Goal: Feedback & Contribution: Submit feedback/report problem

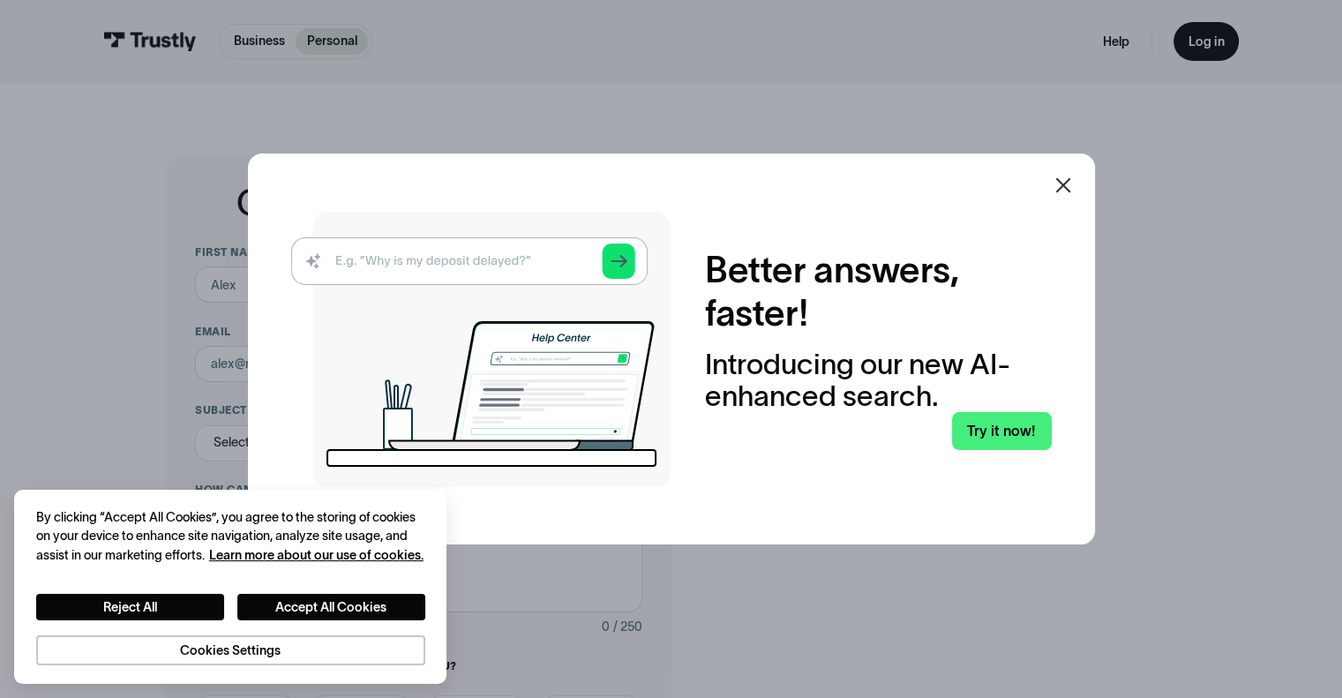
click at [1070, 189] on icon at bounding box center [1062, 185] width 21 height 21
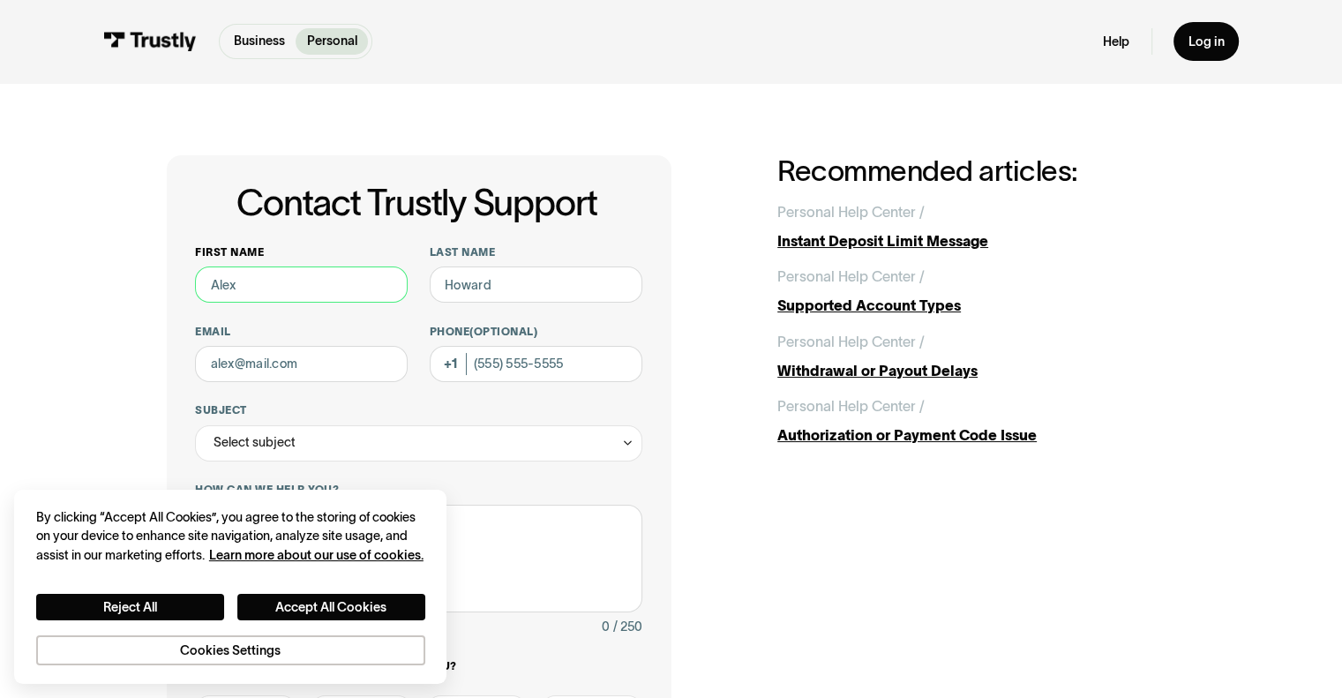
click at [336, 286] on input "First name" at bounding box center [301, 284] width 213 height 36
type input "[PERSON_NAME]"
click at [497, 295] on input "Last name" at bounding box center [536, 284] width 213 height 36
type input "[PERSON_NAME]"
click at [331, 369] on input "Email" at bounding box center [301, 364] width 213 height 36
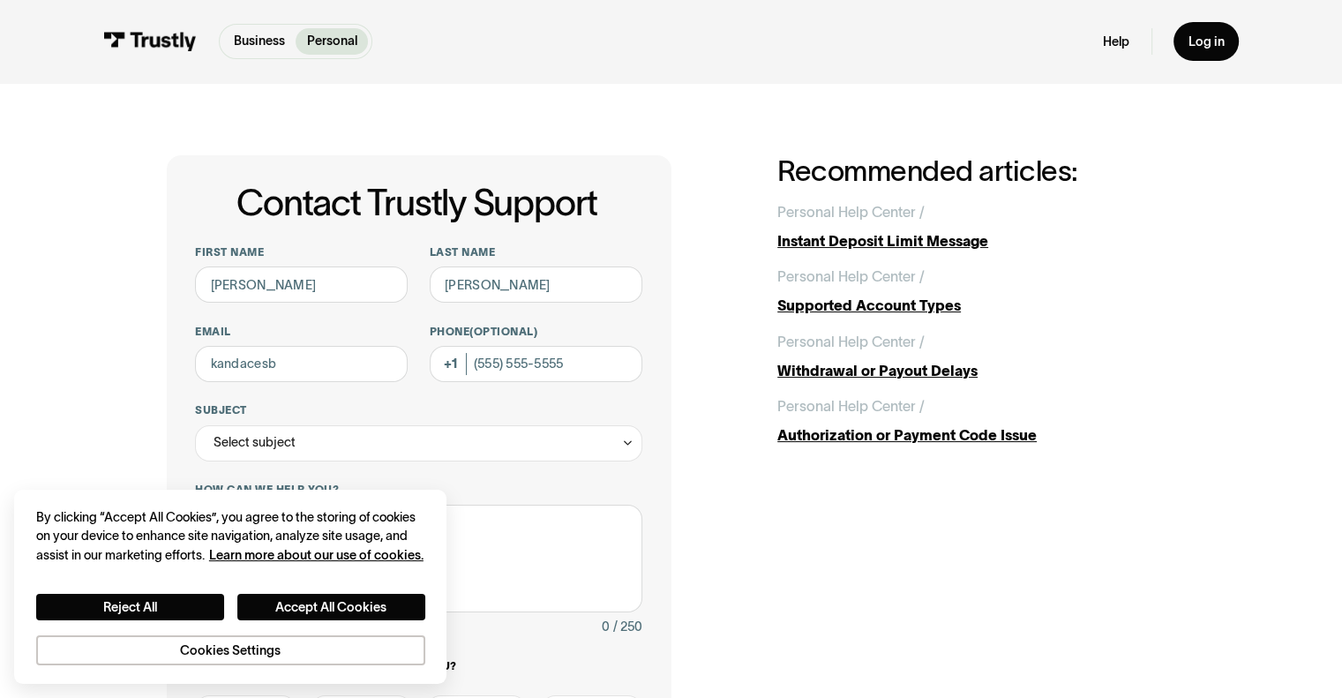
click at [187, 334] on div "Contact Trustly Support First name [PERSON_NAME] Last name [PERSON_NAME] Email …" at bounding box center [419, 568] width 505 height 826
click at [326, 375] on input "kandacesb" at bounding box center [301, 364] width 213 height 36
type input "[EMAIL_ADDRESS][DOMAIN_NAME]"
click at [473, 363] on input "2" at bounding box center [536, 364] width 213 height 36
type input "[PHONE_NUMBER]"
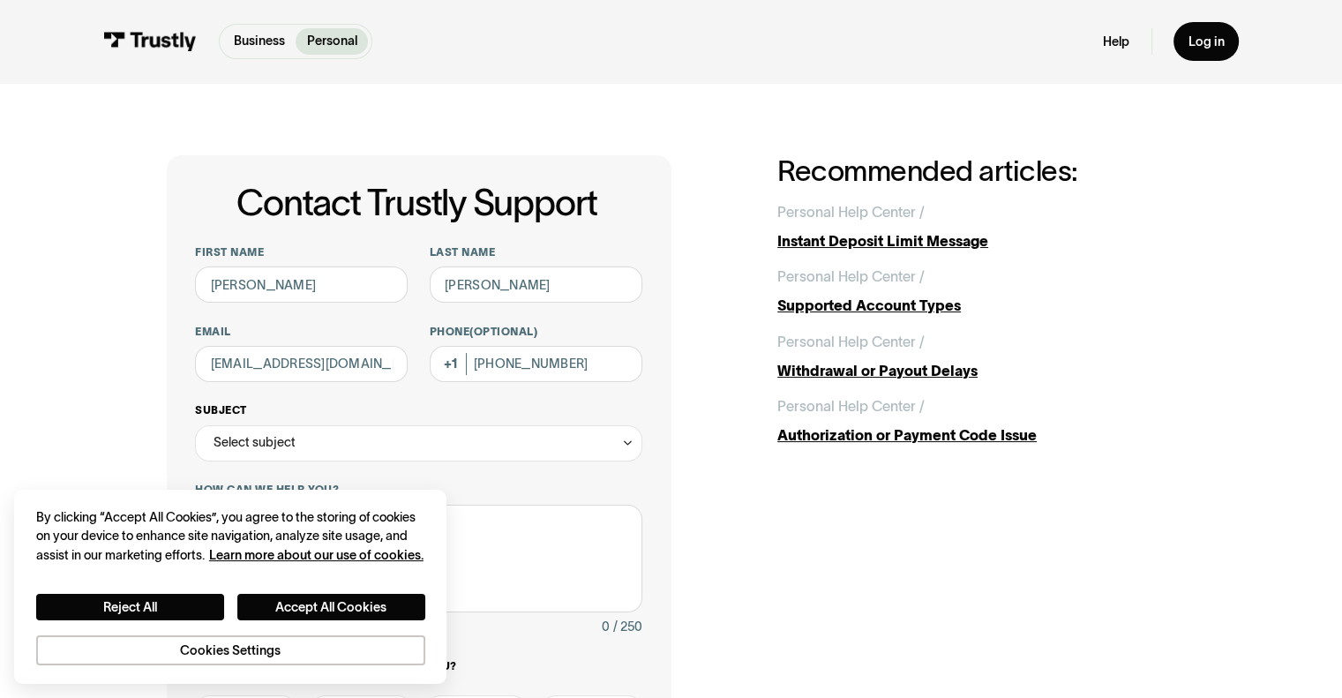
click at [441, 451] on div "Select subject" at bounding box center [418, 443] width 446 height 36
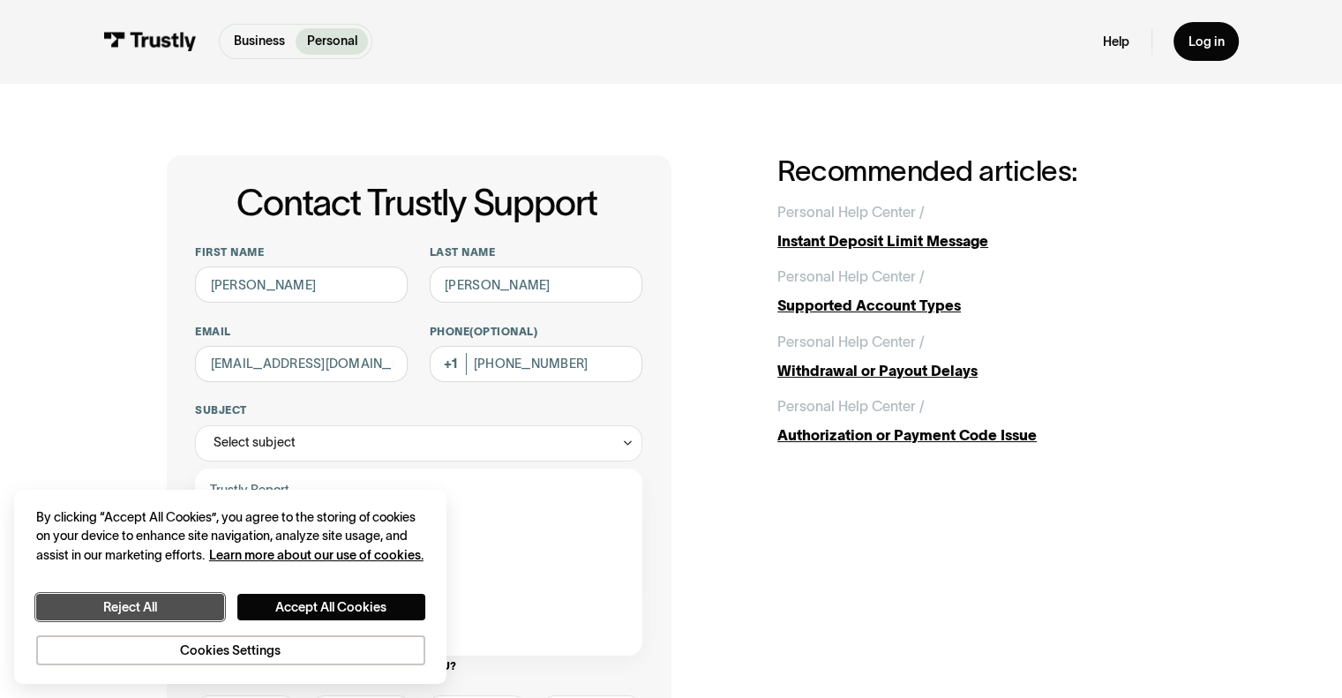
click at [191, 612] on button "Reject All" at bounding box center [130, 607] width 188 height 27
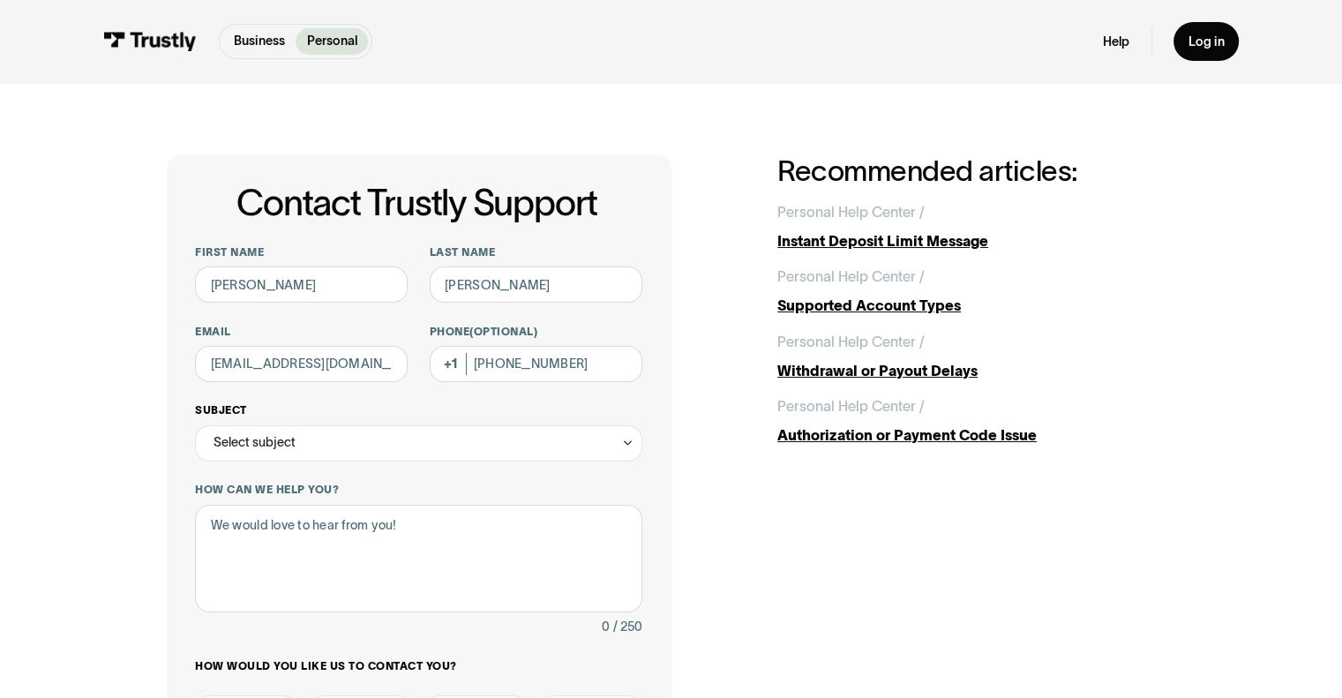
click at [356, 437] on div "Select subject" at bounding box center [418, 443] width 446 height 36
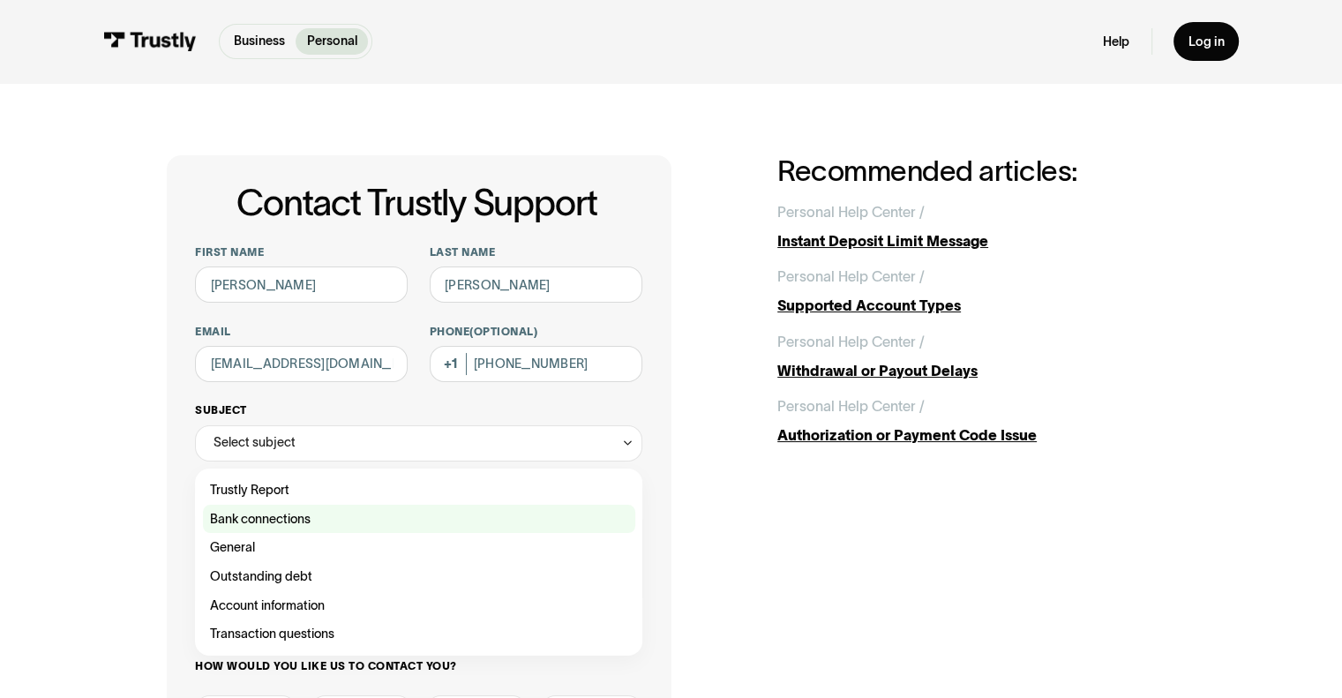
click at [297, 520] on div "Contact Trustly Support" at bounding box center [419, 519] width 432 height 29
type input "**********"
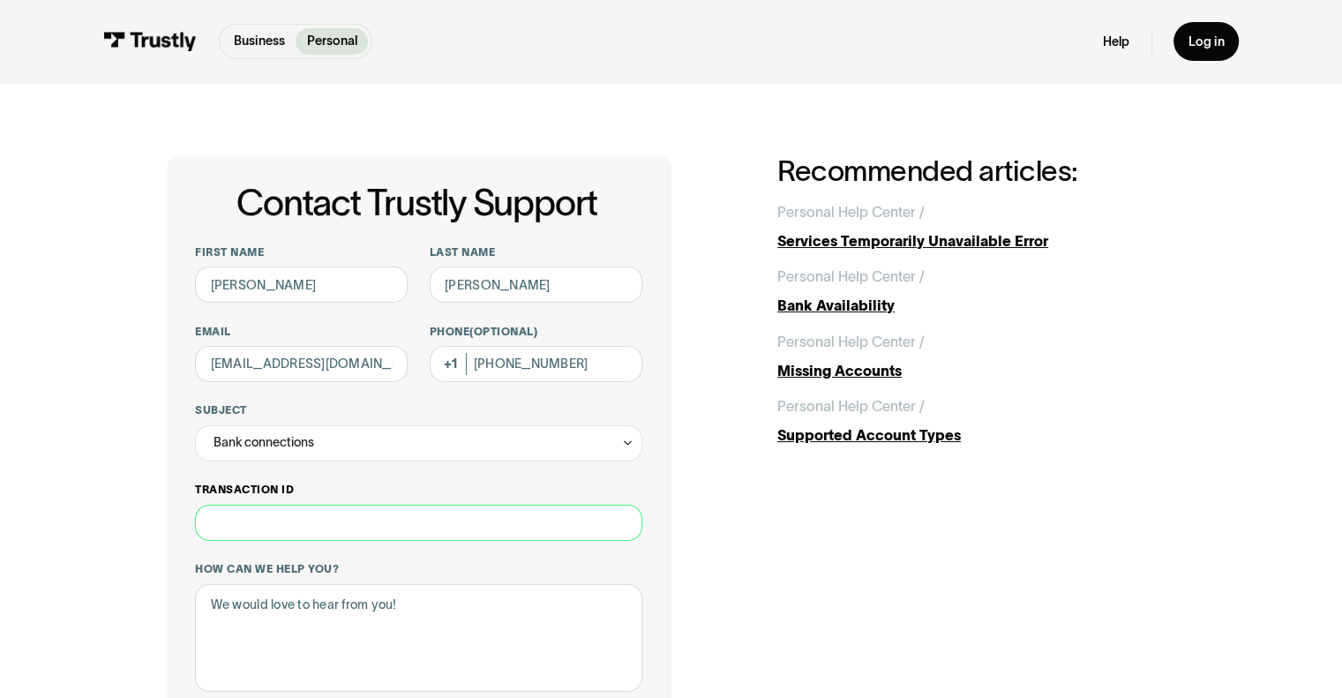
click at [261, 512] on input "Transaction ID" at bounding box center [418, 523] width 446 height 36
click at [251, 609] on textarea "How can we help you?" at bounding box center [418, 638] width 446 height 108
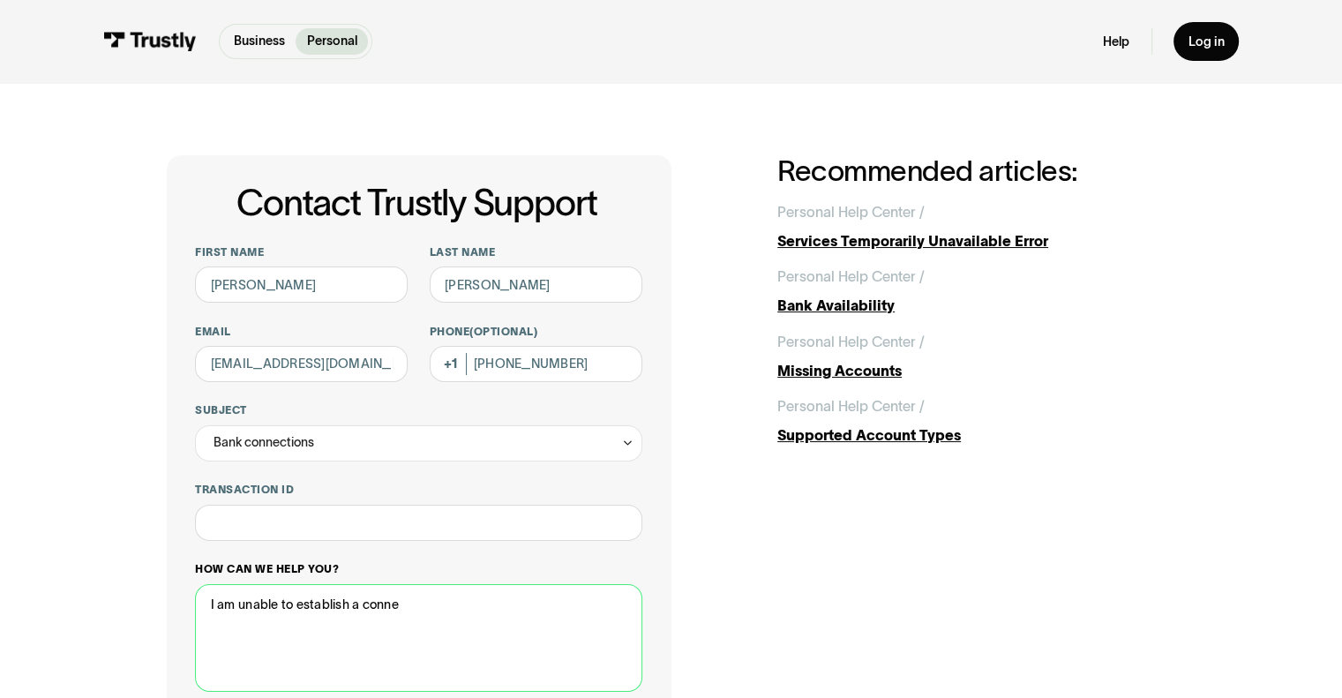
type textarea "S"
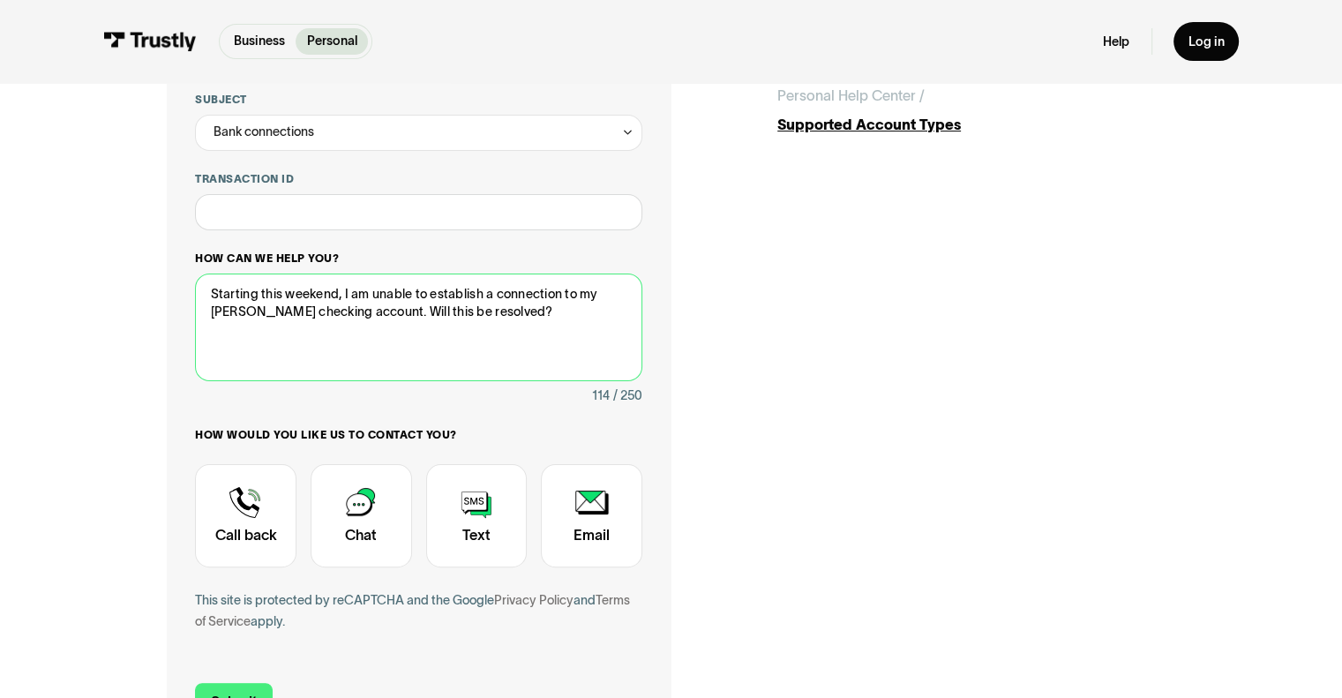
scroll to position [312, 0]
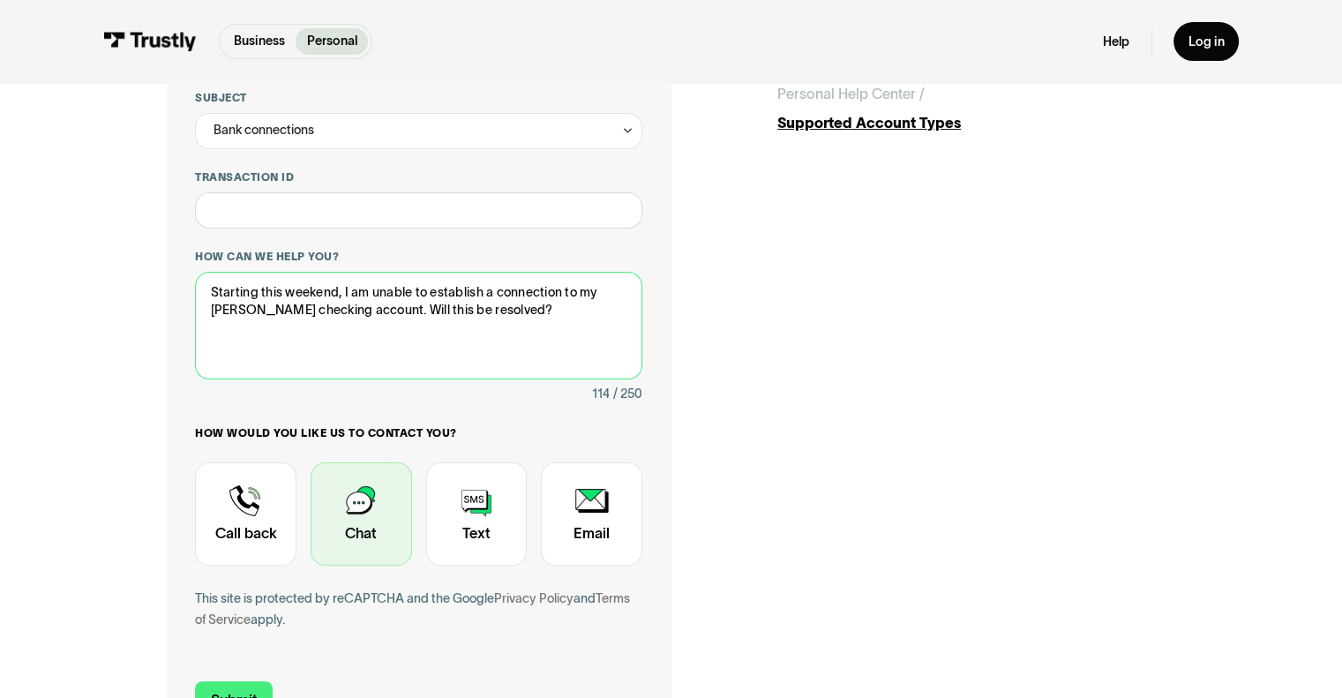
type textarea "Starting this weekend, I am unable to establish a connection to my [PERSON_NAME…"
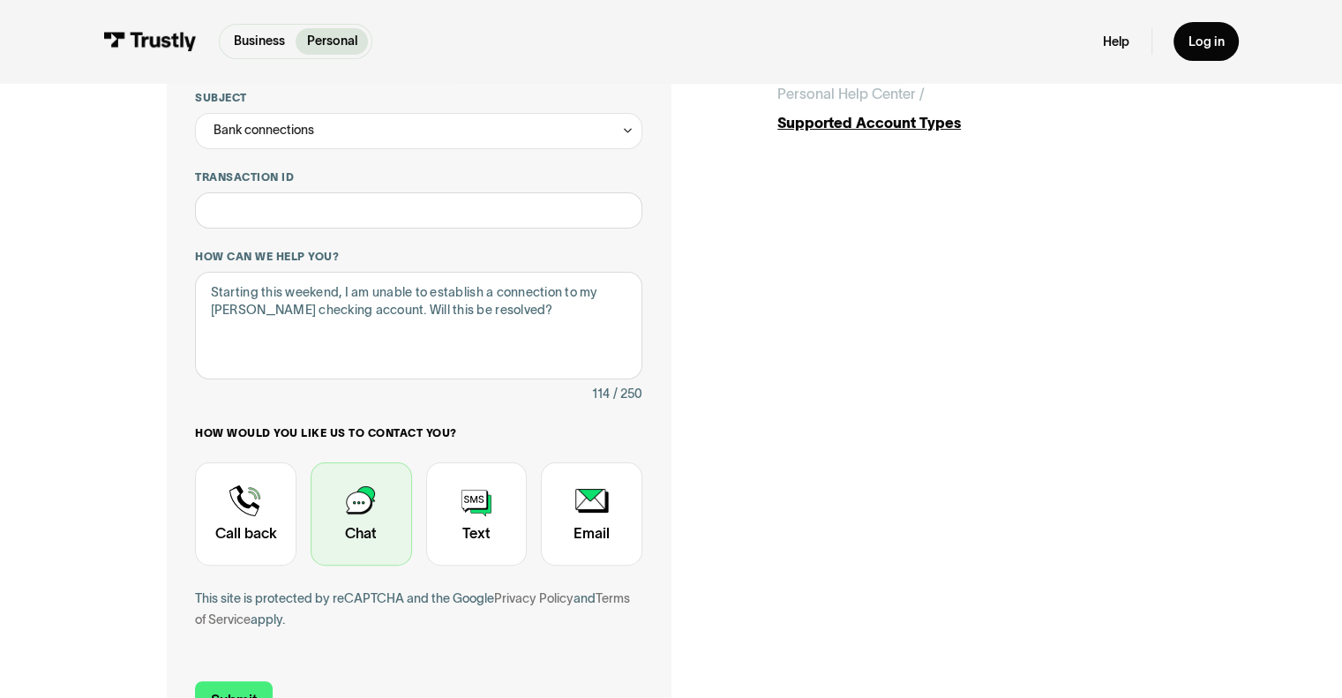
click at [363, 511] on div "Contact Trustly Support" at bounding box center [360, 514] width 101 height 104
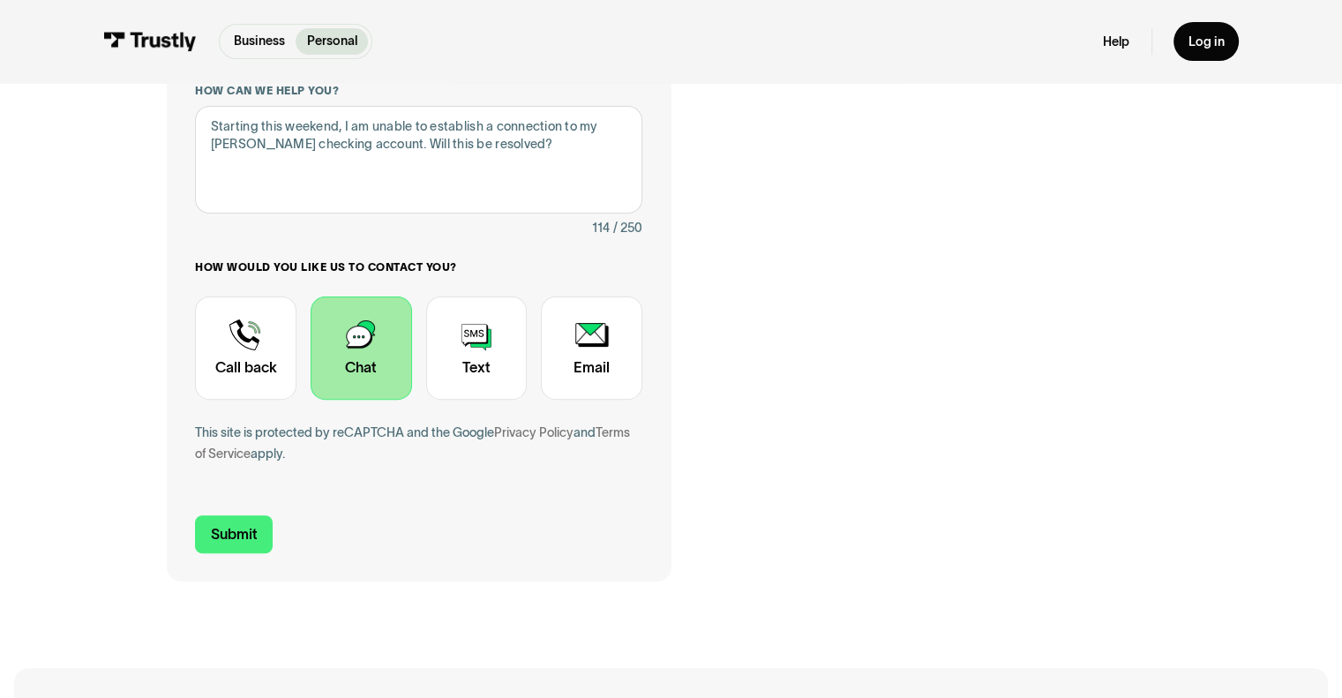
scroll to position [483, 0]
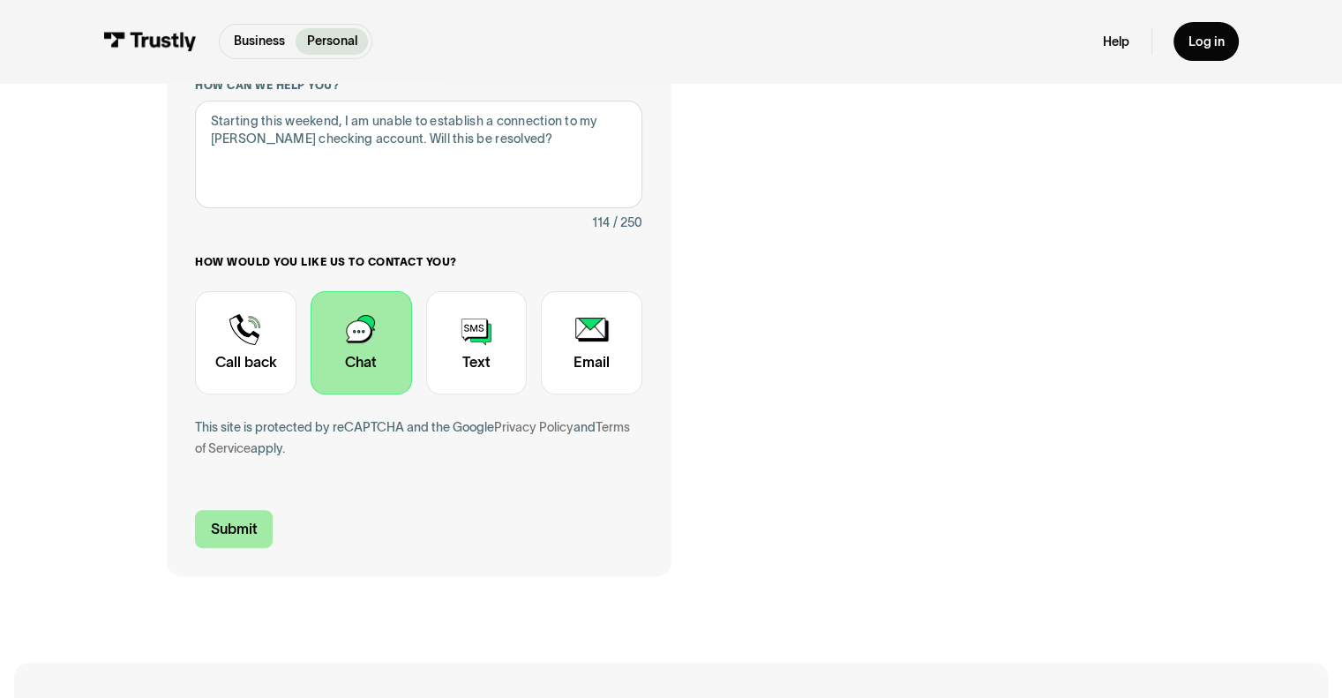
click at [240, 535] on input "Submit" at bounding box center [234, 529] width 78 height 38
type input "[PHONE_NUMBER]"
